Goal: Information Seeking & Learning: Learn about a topic

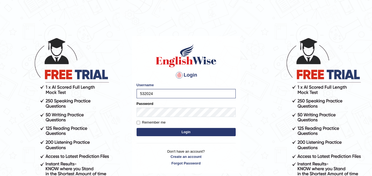
click at [136, 128] on button "Login" at bounding box center [185, 132] width 99 height 8
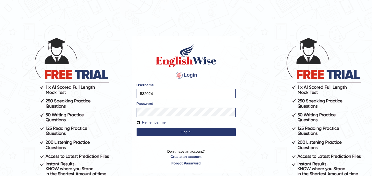
click at [138, 121] on input "Remember me" at bounding box center [138, 123] width 4 height 4
checkbox input "true"
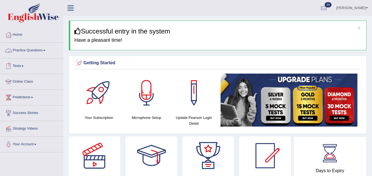
click at [34, 49] on link "Practice Questions" at bounding box center [31, 50] width 63 height 14
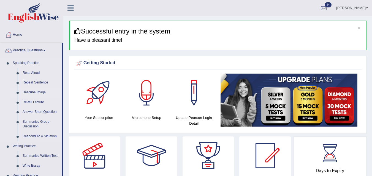
click at [36, 91] on link "Describe Image" at bounding box center [41, 93] width 42 height 10
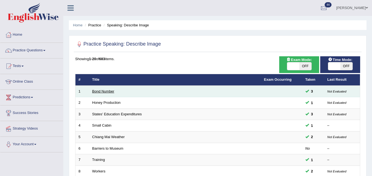
click at [105, 91] on link "Bond Number" at bounding box center [103, 91] width 22 height 4
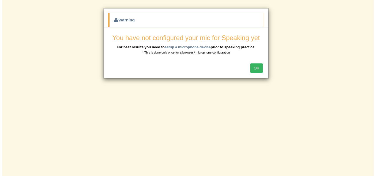
scroll to position [62, 0]
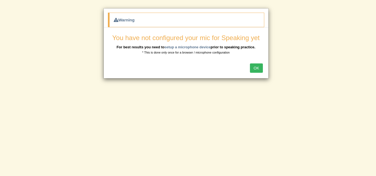
click at [259, 67] on button "OK" at bounding box center [256, 68] width 13 height 9
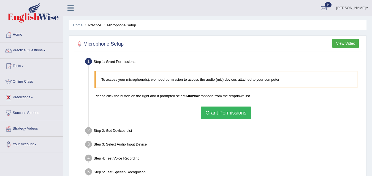
drag, startPoint x: 220, startPoint y: 112, endPoint x: 219, endPoint y: 108, distance: 3.7
click at [220, 111] on button "Grant Permissions" at bounding box center [226, 113] width 50 height 13
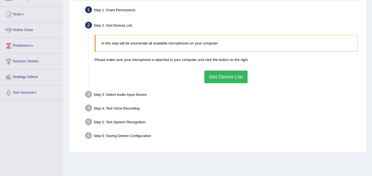
scroll to position [55, 0]
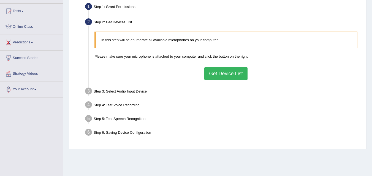
click at [218, 74] on button "Get Device List" at bounding box center [225, 73] width 43 height 13
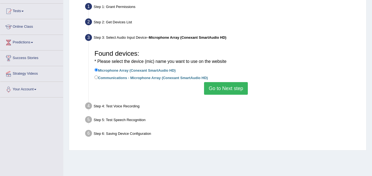
click at [219, 83] on div "Found devices: * Please select the device (mic) name you want to use on the web…" at bounding box center [226, 71] width 268 height 53
click at [218, 85] on button "Go to Next step" at bounding box center [226, 88] width 44 height 13
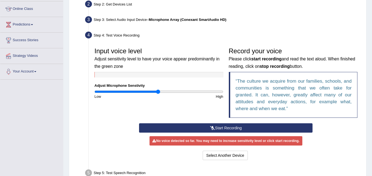
scroll to position [83, 0]
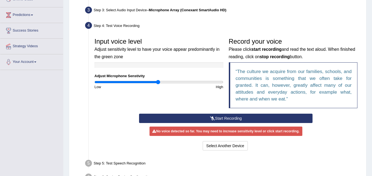
click at [221, 117] on button "Start Recording" at bounding box center [225, 118] width 173 height 9
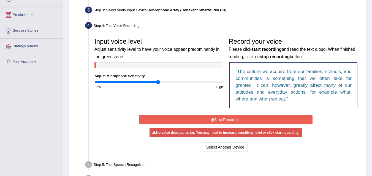
click at [216, 121] on button "Stop Recording" at bounding box center [225, 119] width 173 height 9
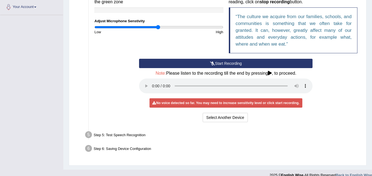
scroll to position [110, 0]
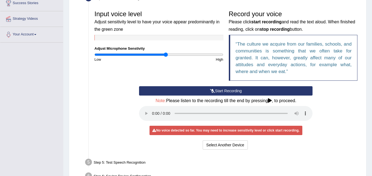
drag, startPoint x: 166, startPoint y: 54, endPoint x: 182, endPoint y: 68, distance: 21.0
type input "1.14"
click at [166, 54] on input "range" at bounding box center [158, 55] width 129 height 4
click at [222, 89] on button "Start Recording" at bounding box center [225, 90] width 173 height 9
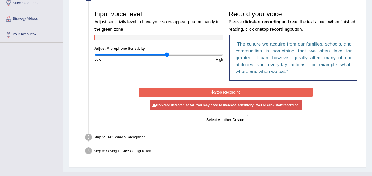
click at [220, 91] on button "Stop Recording" at bounding box center [225, 92] width 173 height 9
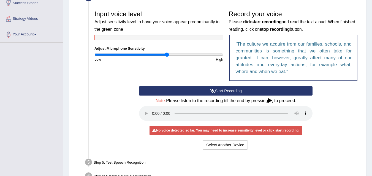
click at [220, 91] on button "Start Recording" at bounding box center [225, 90] width 173 height 9
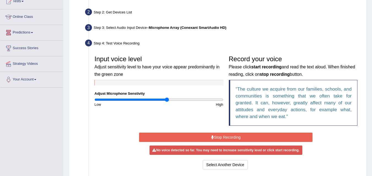
scroll to position [83, 0]
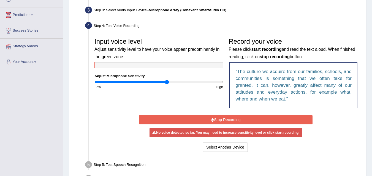
click at [196, 118] on button "Stop Recording" at bounding box center [225, 119] width 173 height 9
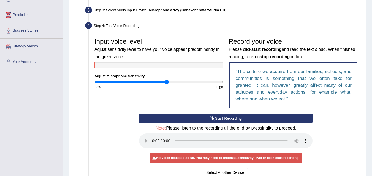
scroll to position [110, 0]
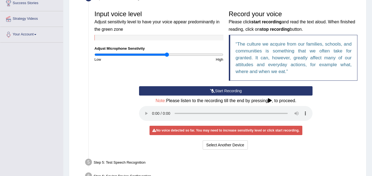
click at [213, 91] on icon at bounding box center [212, 91] width 5 height 4
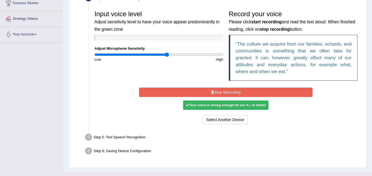
click at [226, 106] on div "Your voice is strong enough for our A.I. to detect" at bounding box center [225, 105] width 85 height 9
click at [222, 121] on button "Select Another Device" at bounding box center [224, 119] width 45 height 9
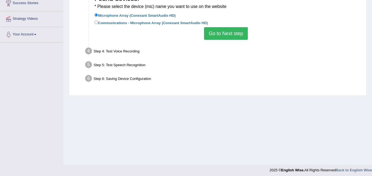
click at [217, 34] on button "Go to Next step" at bounding box center [226, 33] width 44 height 13
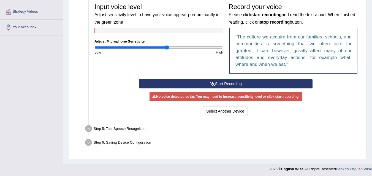
scroll to position [119, 0]
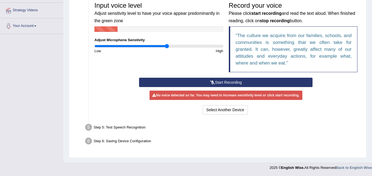
click at [218, 82] on button "Start Recording" at bounding box center [225, 82] width 173 height 9
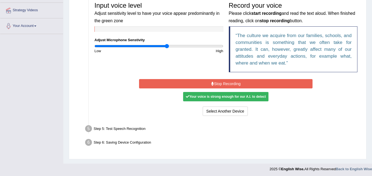
click at [221, 85] on button "Stop Recording" at bounding box center [225, 83] width 173 height 9
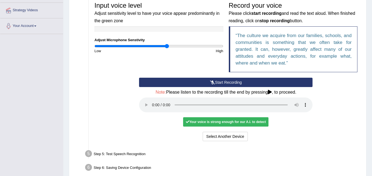
scroll to position [145, 0]
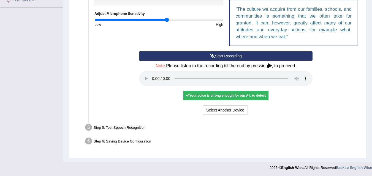
click at [190, 96] on div "Your voice is strong enough for our A.I. to detect" at bounding box center [225, 95] width 85 height 9
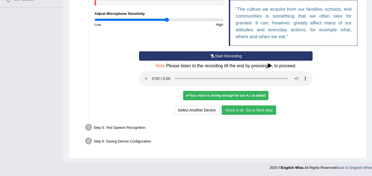
click at [230, 106] on button "Voice is ok. Go to Next step" at bounding box center [248, 110] width 54 height 9
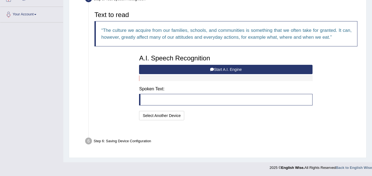
scroll to position [117, 0]
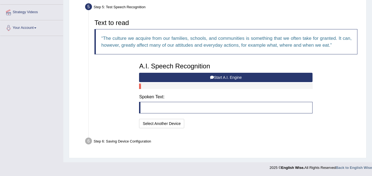
click at [182, 78] on button "Start A.I. Engine" at bounding box center [225, 77] width 173 height 9
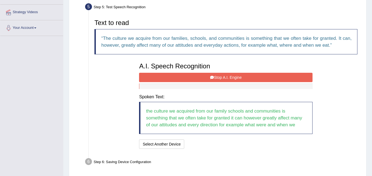
click at [183, 78] on button "Stop A.I. Engine" at bounding box center [225, 77] width 173 height 9
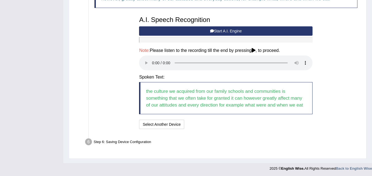
scroll to position [164, 0]
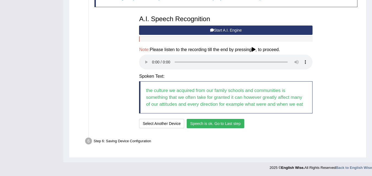
click at [193, 122] on button "Speech is ok. Go to Last step" at bounding box center [215, 123] width 57 height 9
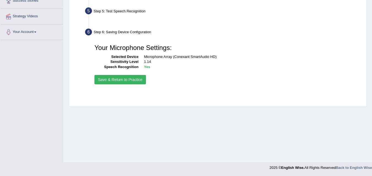
scroll to position [113, 0]
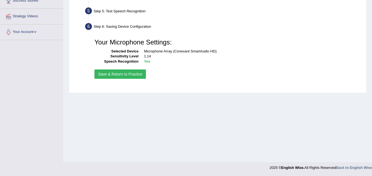
click at [122, 77] on button "Save & Return to Practice" at bounding box center [119, 74] width 51 height 9
click at [122, 74] on button "Save & Return to Practice" at bounding box center [119, 74] width 51 height 9
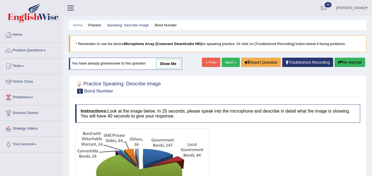
click at [99, 25] on li "Practice" at bounding box center [92, 25] width 18 height 5
click at [94, 25] on li "Practice" at bounding box center [92, 25] width 18 height 5
click at [120, 26] on link "Speaking: Describe Image" at bounding box center [128, 25] width 42 height 4
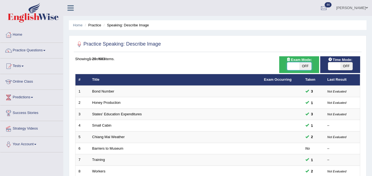
click at [297, 66] on span at bounding box center [293, 66] width 12 height 8
click at [295, 65] on span at bounding box center [293, 66] width 12 height 8
click at [301, 68] on span "OFF" at bounding box center [305, 66] width 12 height 8
checkbox input "true"
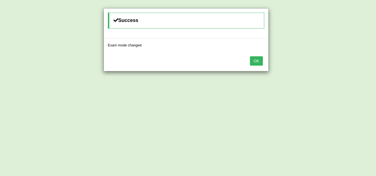
click at [336, 67] on div "Success Exam mode changed OK" at bounding box center [188, 88] width 376 height 176
click at [264, 64] on div "OK" at bounding box center [186, 61] width 165 height 19
click at [259, 62] on button "OK" at bounding box center [256, 60] width 13 height 9
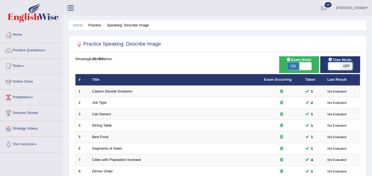
click at [334, 66] on span at bounding box center [334, 66] width 12 height 8
click at [336, 68] on span at bounding box center [334, 66] width 12 height 8
checkbox input "true"
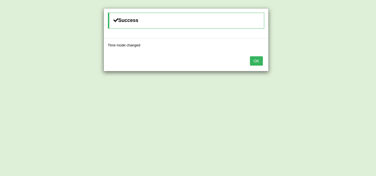
click at [260, 57] on button "OK" at bounding box center [256, 60] width 13 height 9
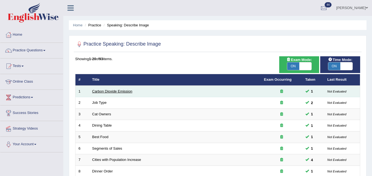
click at [122, 91] on link "Carbon Dioxide Emission" at bounding box center [112, 91] width 40 height 4
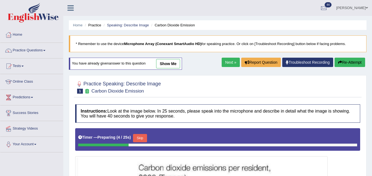
click at [232, 59] on link "Next »" at bounding box center [230, 62] width 18 height 9
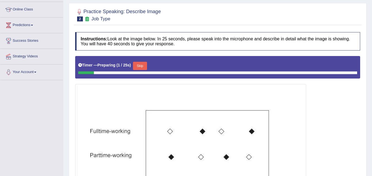
scroll to position [55, 0]
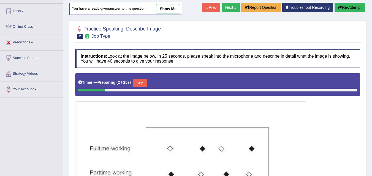
click at [222, 10] on link "Next »" at bounding box center [230, 7] width 18 height 9
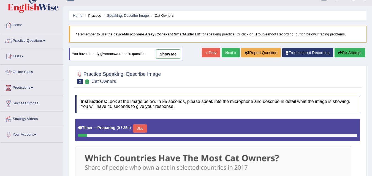
scroll to position [7, 0]
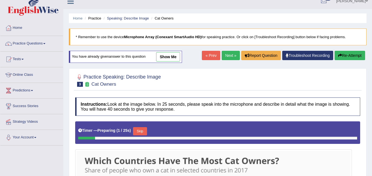
click at [227, 56] on link "Next »" at bounding box center [230, 55] width 18 height 9
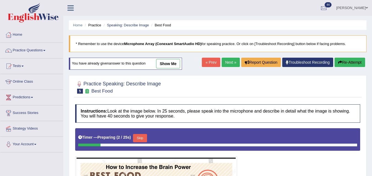
click at [224, 60] on link "Next »" at bounding box center [230, 62] width 18 height 9
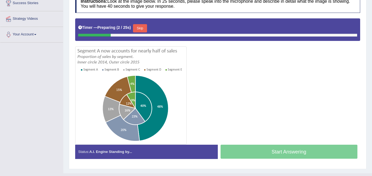
scroll to position [28, 0]
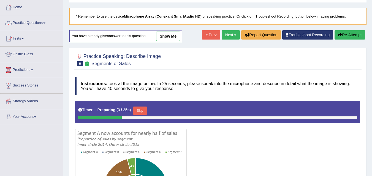
click at [231, 29] on div "Home Practice Speaking: Describe Image Segments of Sales * Remember to use the …" at bounding box center [217, 114] width 308 height 284
click at [224, 35] on link "Next »" at bounding box center [230, 34] width 18 height 9
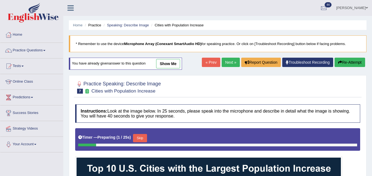
click at [226, 62] on link "Next »" at bounding box center [230, 62] width 18 height 9
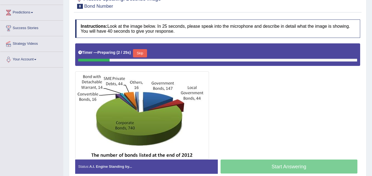
scroll to position [113, 0]
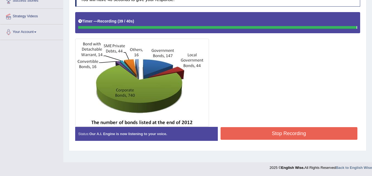
click at [284, 129] on button "Stop Recording" at bounding box center [288, 133] width 137 height 13
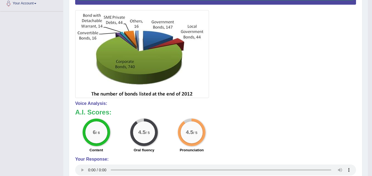
scroll to position [52, 0]
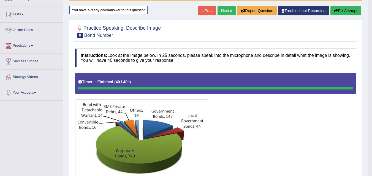
click at [338, 10] on button "Re-Attempt" at bounding box center [345, 10] width 31 height 9
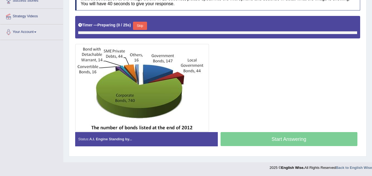
scroll to position [113, 0]
click at [146, 23] on button "Skip" at bounding box center [140, 26] width 14 height 8
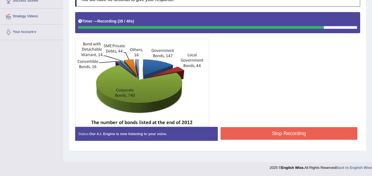
click at [252, 135] on button "Stop Recording" at bounding box center [288, 133] width 137 height 13
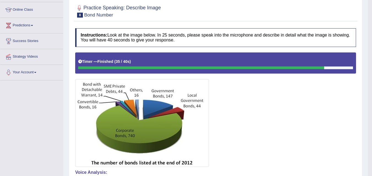
scroll to position [30, 0]
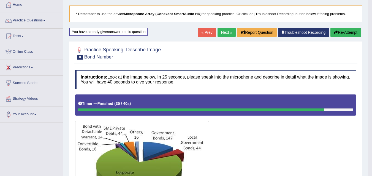
click at [343, 35] on button "Re-Attempt" at bounding box center [345, 32] width 31 height 9
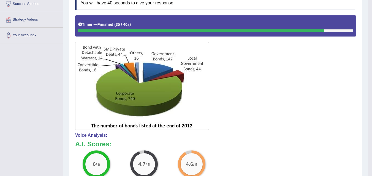
scroll to position [113, 0]
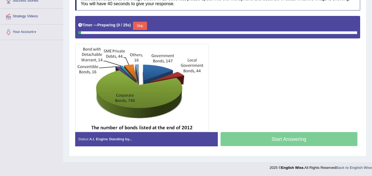
scroll to position [113, 0]
click at [144, 25] on button "Skip" at bounding box center [140, 26] width 14 height 8
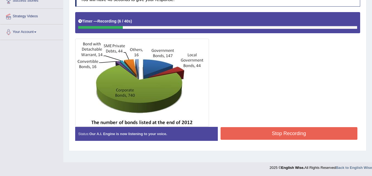
click at [279, 132] on button "Stop Recording" at bounding box center [288, 133] width 137 height 13
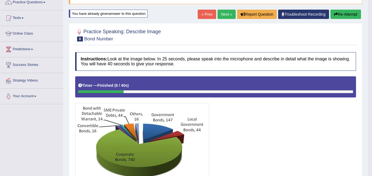
scroll to position [0, 0]
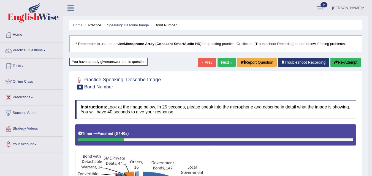
click at [334, 58] on button "Re-Attempt" at bounding box center [345, 62] width 31 height 9
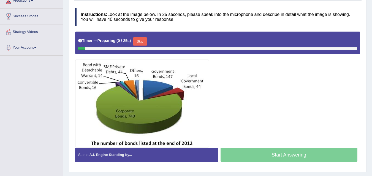
scroll to position [113, 0]
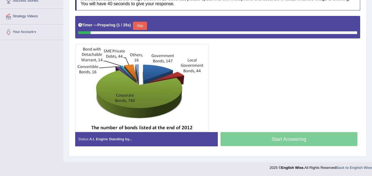
click at [139, 27] on button "Skip" at bounding box center [140, 26] width 14 height 8
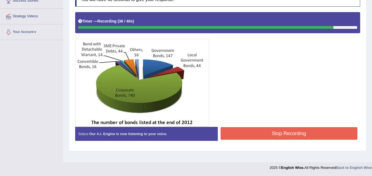
click at [280, 151] on div "Practice Speaking: Describe Image 8 Bond Number Instructions: Look at the image…" at bounding box center [217, 55] width 297 height 193
click at [274, 137] on button "Stop Recording" at bounding box center [288, 133] width 137 height 13
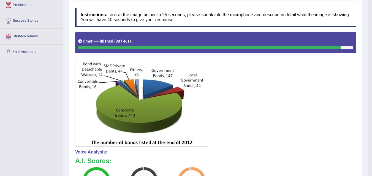
scroll to position [0, 0]
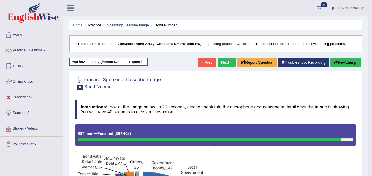
click at [223, 60] on link "Next »" at bounding box center [226, 62] width 18 height 9
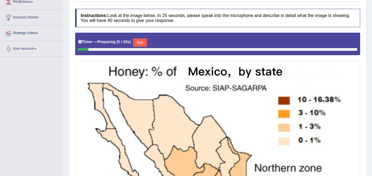
scroll to position [41, 0]
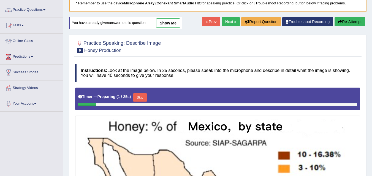
click at [223, 21] on link "Next »" at bounding box center [230, 21] width 18 height 9
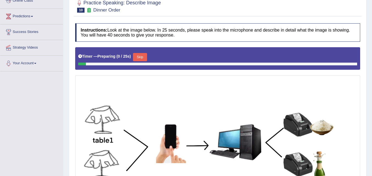
scroll to position [55, 0]
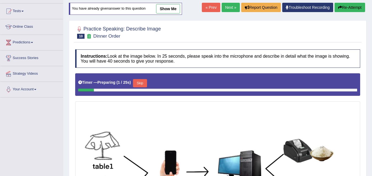
click at [230, 7] on link "Next »" at bounding box center [230, 7] width 18 height 9
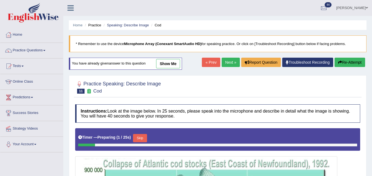
click at [227, 62] on link "Next »" at bounding box center [230, 62] width 18 height 9
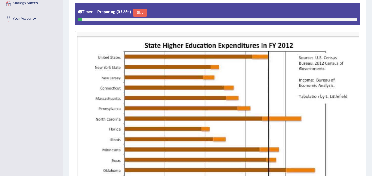
scroll to position [16, 0]
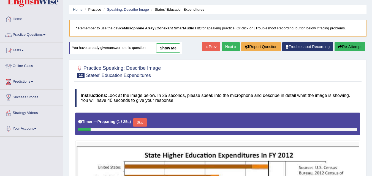
click at [229, 48] on link "Next »" at bounding box center [230, 46] width 18 height 9
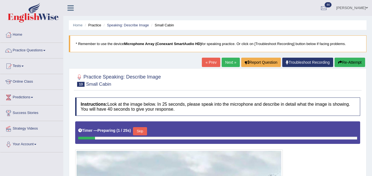
click at [229, 58] on link "Next »" at bounding box center [230, 62] width 18 height 9
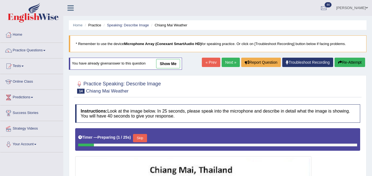
click at [227, 62] on link "Next »" at bounding box center [230, 62] width 18 height 9
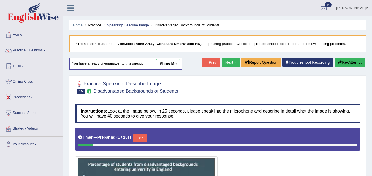
click at [224, 57] on div "Home Practice Speaking: Describe Image Disadvantaged Backgrounds of Students * …" at bounding box center [217, 137] width 308 height 275
click at [224, 60] on link "Next »" at bounding box center [230, 62] width 18 height 9
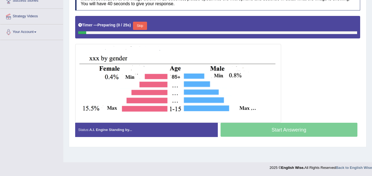
scroll to position [2, 0]
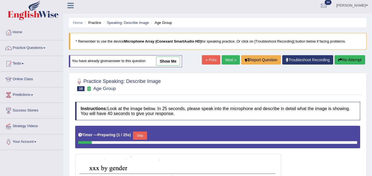
click at [224, 60] on link "Next »" at bounding box center [230, 59] width 18 height 9
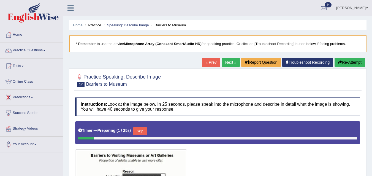
click at [221, 66] on link "Next »" at bounding box center [230, 62] width 18 height 9
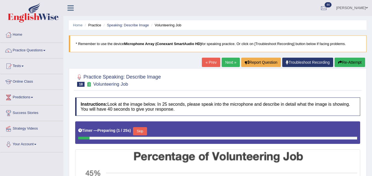
click at [226, 59] on link "Next »" at bounding box center [230, 62] width 18 height 9
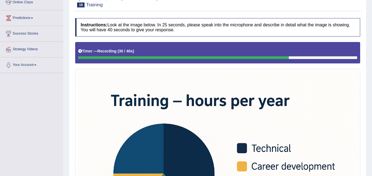
scroll to position [40, 0]
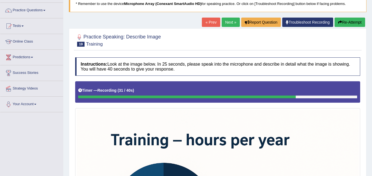
click at [225, 22] on link "Next »" at bounding box center [230, 22] width 18 height 9
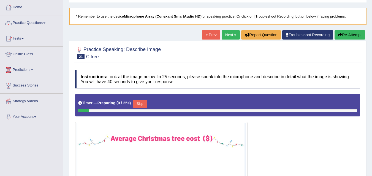
scroll to position [28, 0]
click at [230, 35] on link "Next »" at bounding box center [230, 34] width 18 height 9
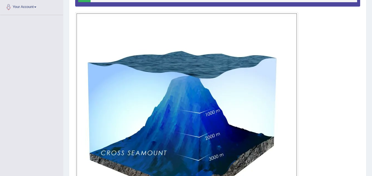
scroll to position [28, 0]
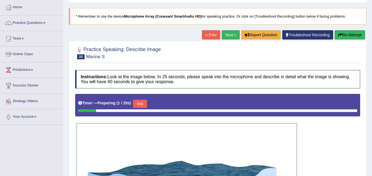
click at [224, 37] on link "Next »" at bounding box center [230, 34] width 18 height 9
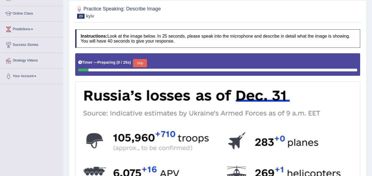
scroll to position [27, 0]
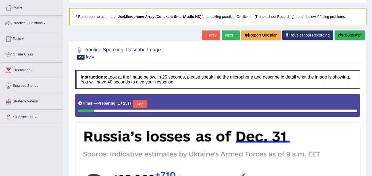
click at [221, 36] on link "Next »" at bounding box center [230, 35] width 18 height 9
